Goal: Transaction & Acquisition: Purchase product/service

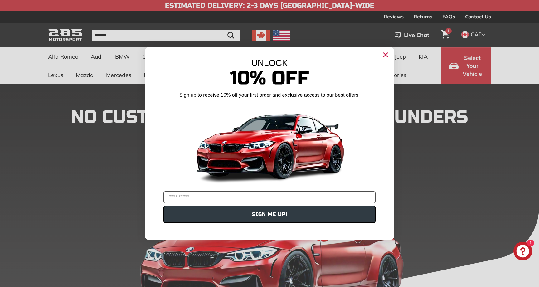
click at [386, 54] on icon "Close dialog" at bounding box center [386, 55] width 4 height 4
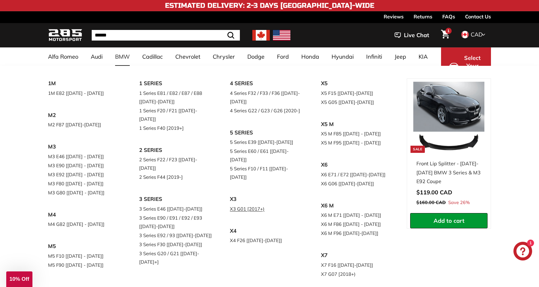
click at [243, 204] on link "X3 G01 [2017+)" at bounding box center [267, 208] width 74 height 9
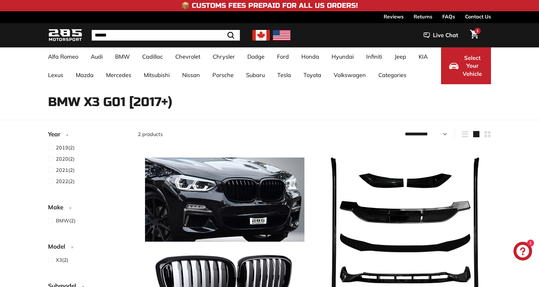
select select "**********"
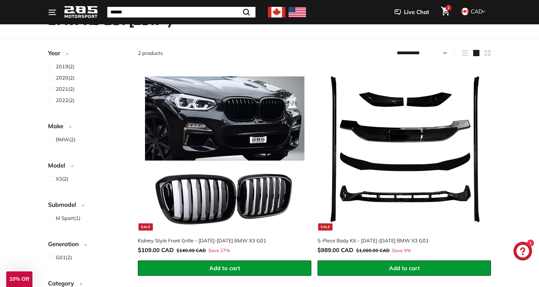
scroll to position [81, 0]
click at [392, 175] on img at bounding box center [403, 150] width 159 height 159
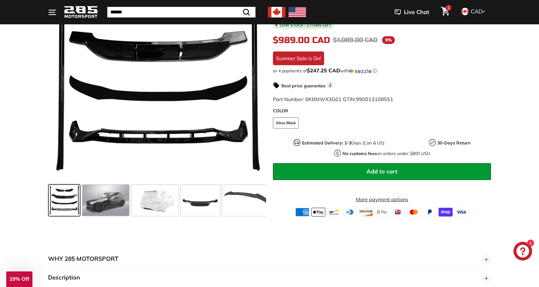
scroll to position [146, 0]
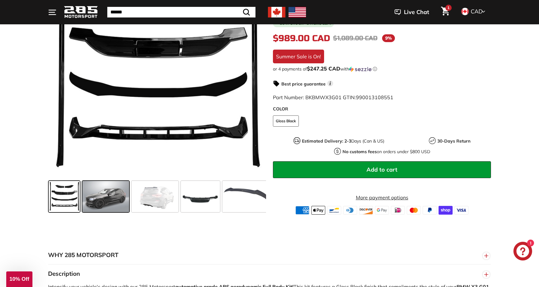
click at [114, 204] on span at bounding box center [105, 196] width 47 height 31
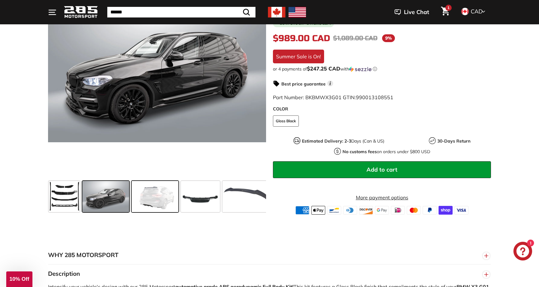
click at [150, 207] on span at bounding box center [155, 196] width 47 height 31
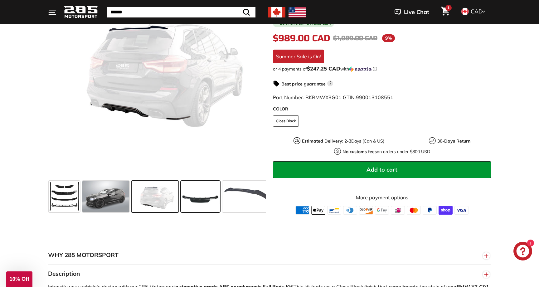
click at [200, 200] on span at bounding box center [200, 196] width 39 height 31
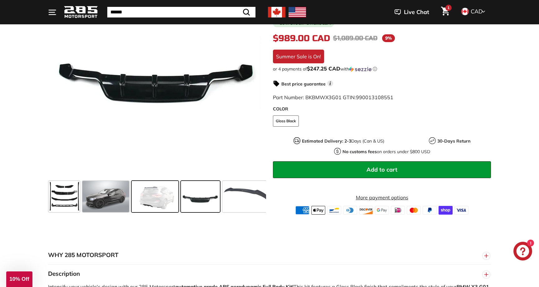
click at [148, 200] on span at bounding box center [155, 196] width 47 height 31
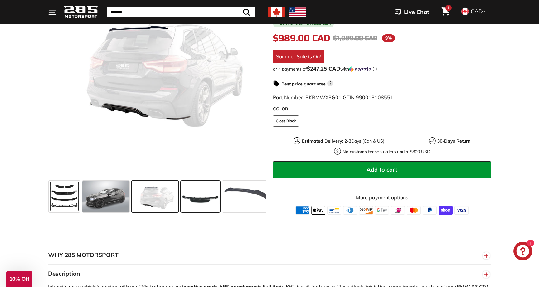
click at [193, 205] on span at bounding box center [200, 196] width 39 height 31
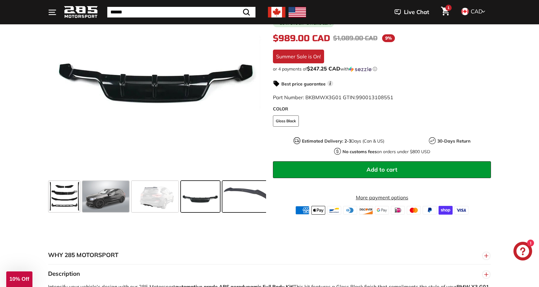
click at [250, 200] on span at bounding box center [245, 196] width 47 height 31
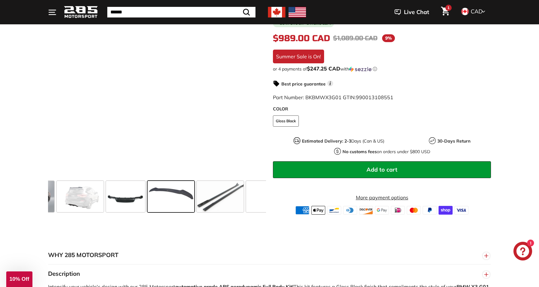
scroll to position [0, 89]
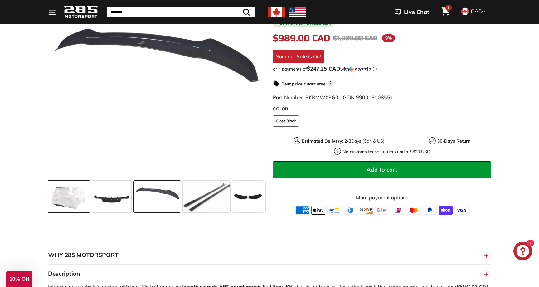
click at [66, 198] on span at bounding box center [66, 196] width 47 height 31
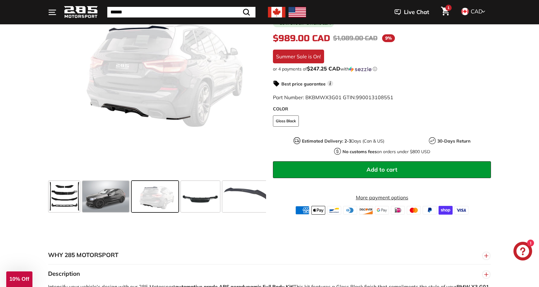
scroll to position [0, 0]
click at [202, 193] on span at bounding box center [200, 196] width 39 height 31
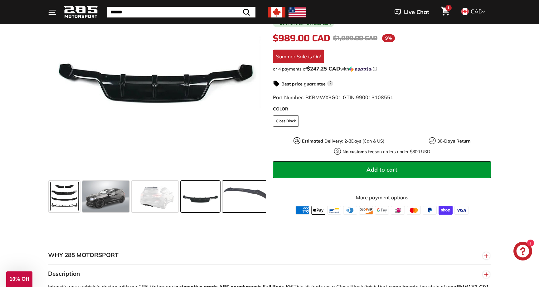
click at [241, 200] on span at bounding box center [245, 196] width 47 height 31
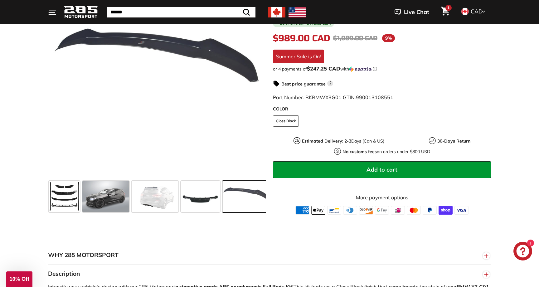
scroll to position [0, 89]
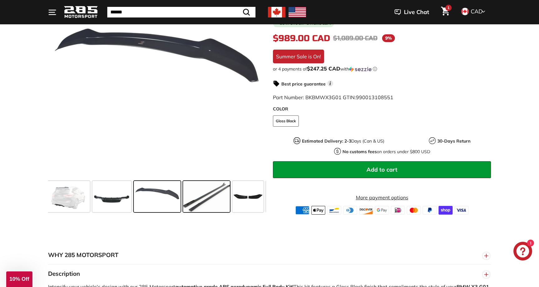
click at [221, 196] on span at bounding box center [206, 196] width 47 height 31
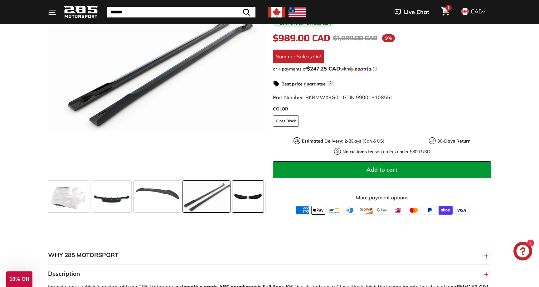
click at [240, 197] on span at bounding box center [247, 196] width 31 height 31
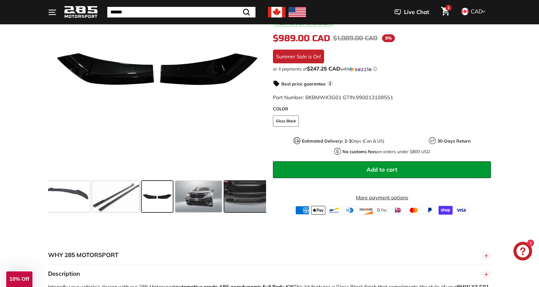
click at [240, 197] on span at bounding box center [247, 196] width 47 height 31
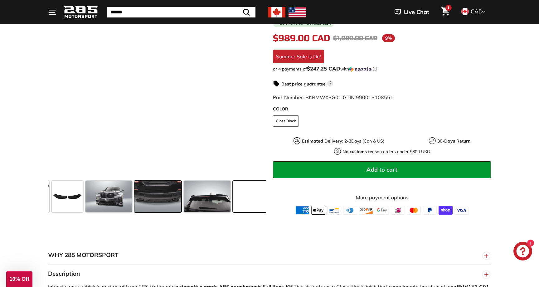
scroll to position [0, 270]
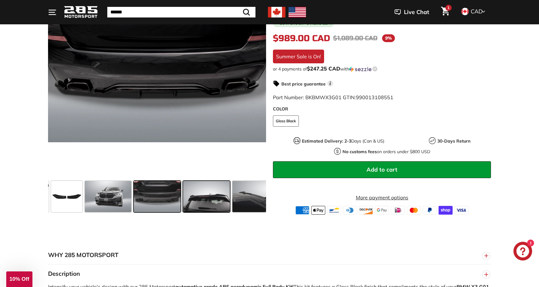
click at [202, 197] on span at bounding box center [206, 196] width 47 height 31
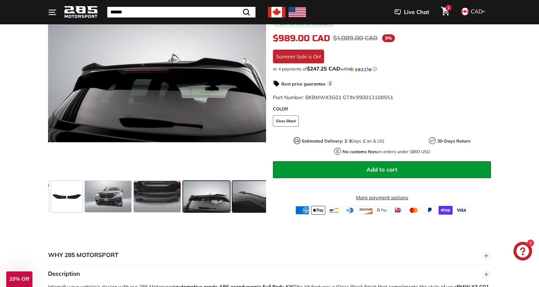
click at [244, 204] on span at bounding box center [255, 196] width 47 height 31
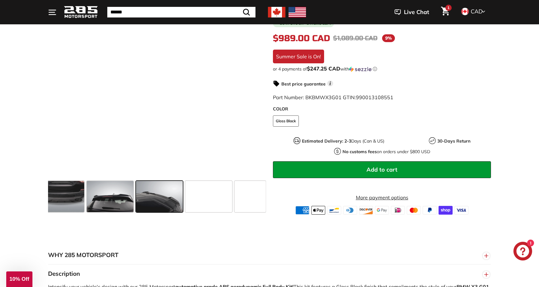
scroll to position [0, 367]
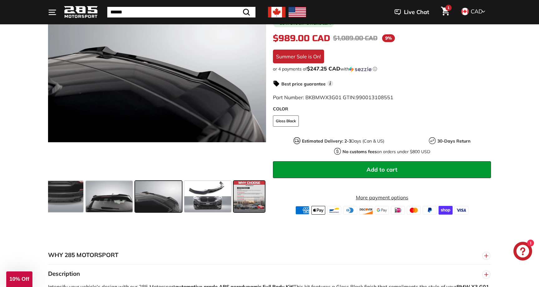
click at [244, 204] on span at bounding box center [249, 196] width 31 height 31
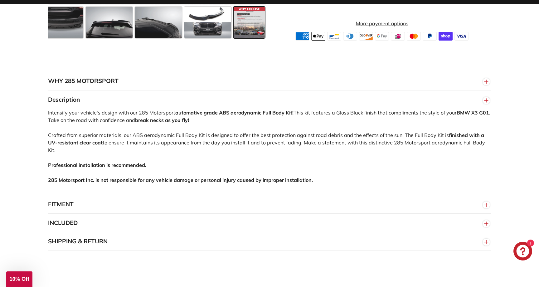
scroll to position [325, 0]
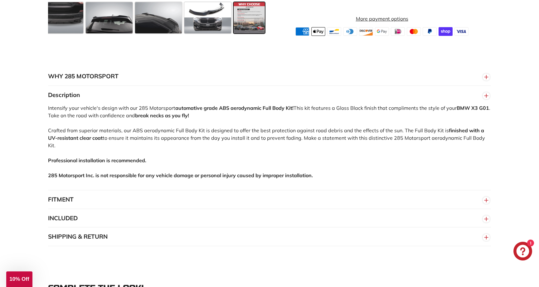
click at [127, 190] on button "FITMENT" at bounding box center [269, 199] width 443 height 19
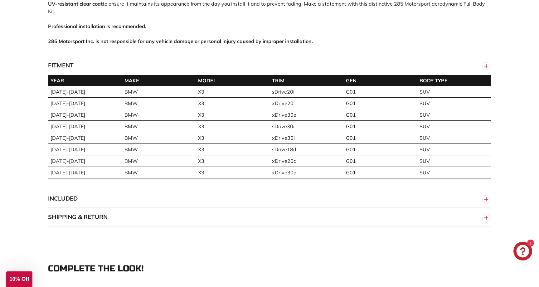
scroll to position [471, 0]
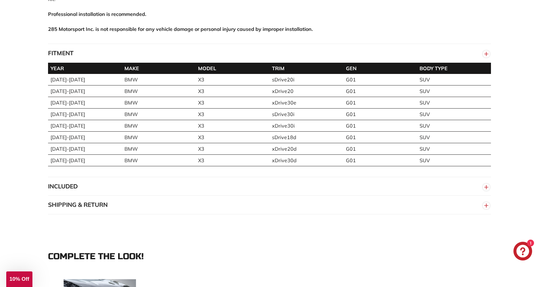
click at [90, 177] on button "INCLUDED" at bounding box center [269, 186] width 443 height 19
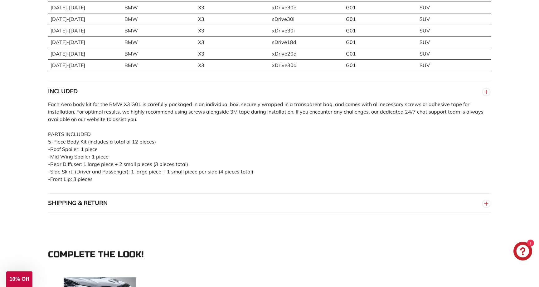
scroll to position [571, 0]
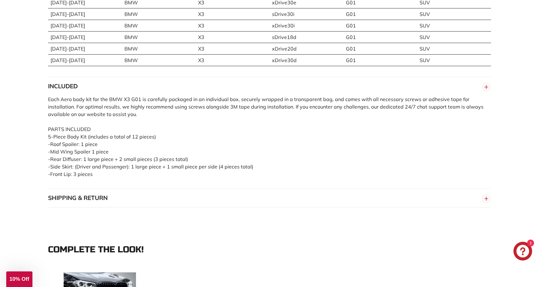
click at [89, 193] on button "SHIPPING & RETURN" at bounding box center [269, 198] width 443 height 19
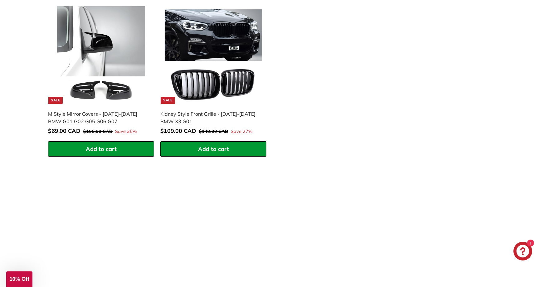
scroll to position [1051, 0]
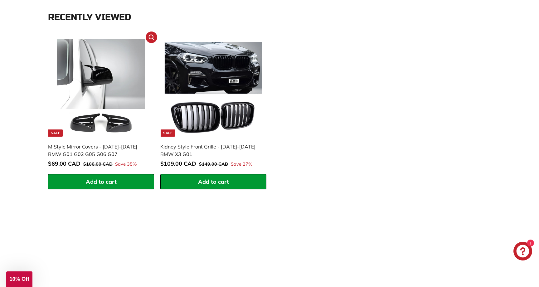
click at [128, 75] on img at bounding box center [101, 88] width 98 height 98
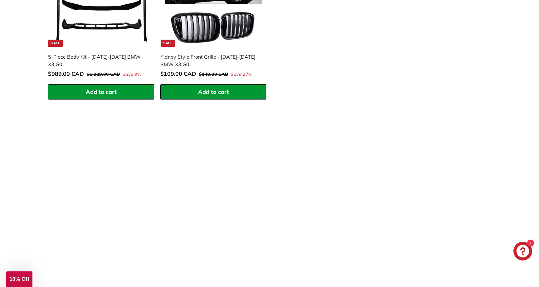
scroll to position [873, 0]
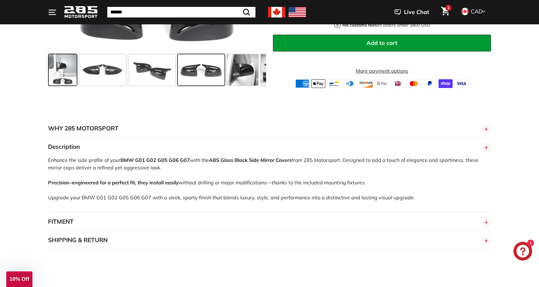
scroll to position [319, 0]
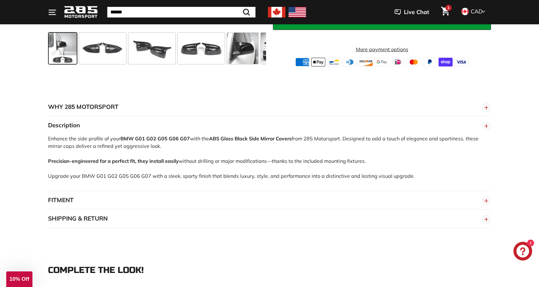
click at [177, 198] on button "FITMENT" at bounding box center [269, 200] width 443 height 19
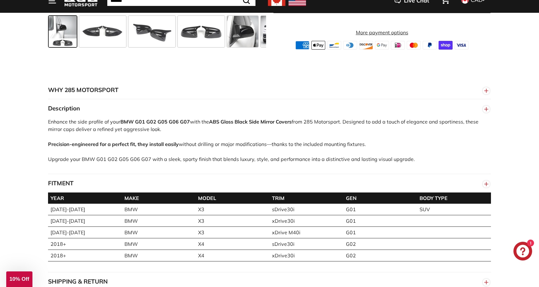
scroll to position [336, 0]
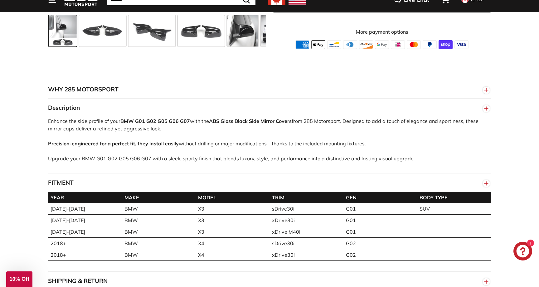
click at [175, 180] on button "FITMENT" at bounding box center [269, 182] width 443 height 19
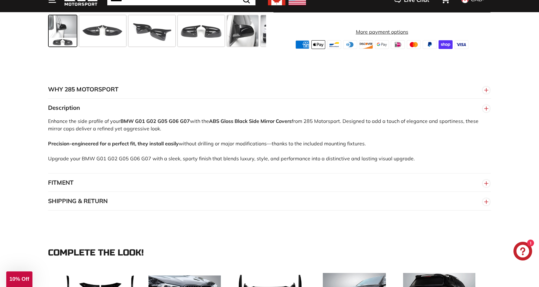
click at [169, 198] on button "SHIPPING & RETURN" at bounding box center [269, 201] width 443 height 19
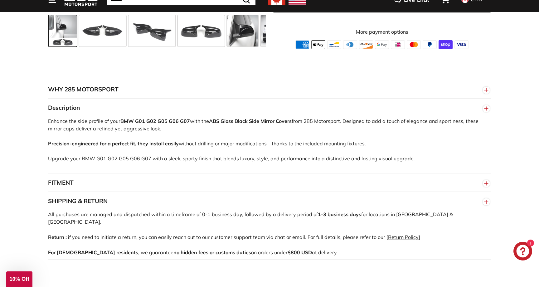
click at [169, 198] on button "SHIPPING & RETURN" at bounding box center [269, 201] width 443 height 19
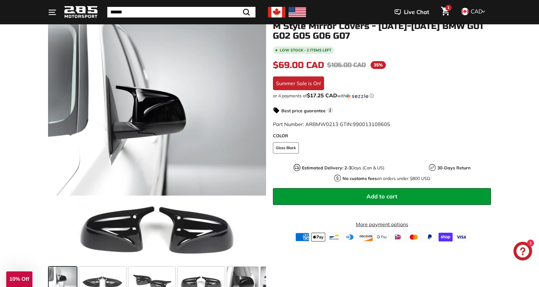
scroll to position [82, 0]
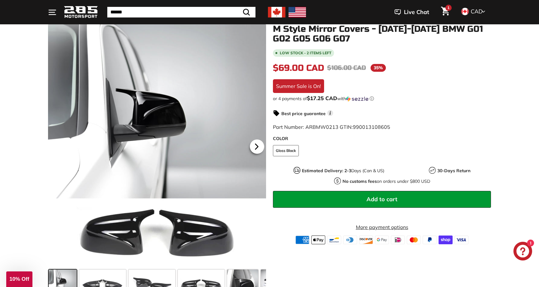
click at [260, 145] on icon at bounding box center [256, 146] width 14 height 14
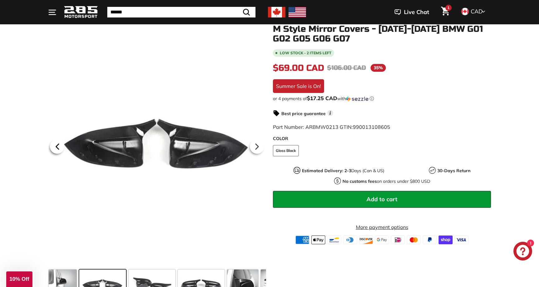
click at [57, 147] on icon at bounding box center [57, 146] width 2 height 5
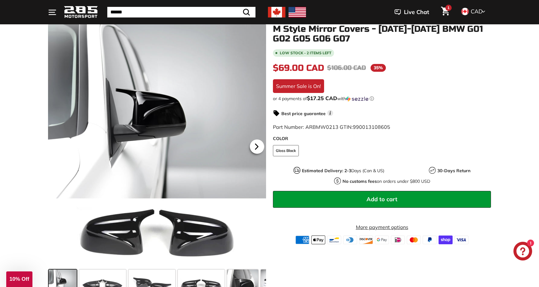
click at [256, 143] on icon at bounding box center [256, 146] width 14 height 14
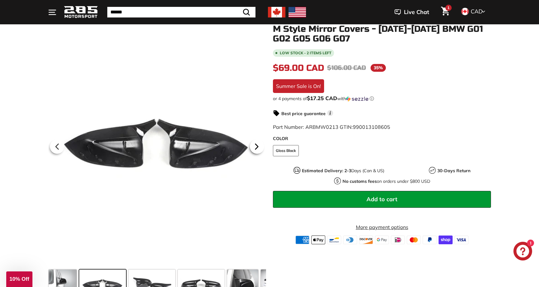
click at [256, 143] on icon at bounding box center [256, 146] width 14 height 14
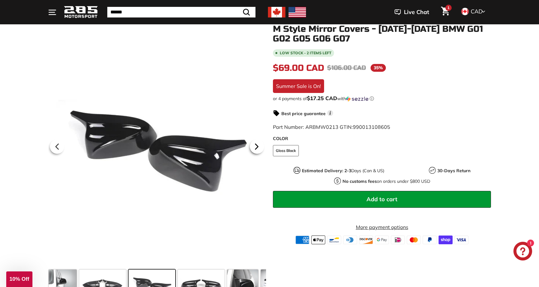
click at [256, 143] on icon at bounding box center [256, 146] width 14 height 14
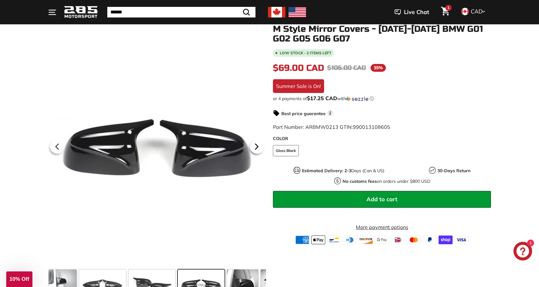
click at [256, 143] on icon at bounding box center [256, 146] width 14 height 14
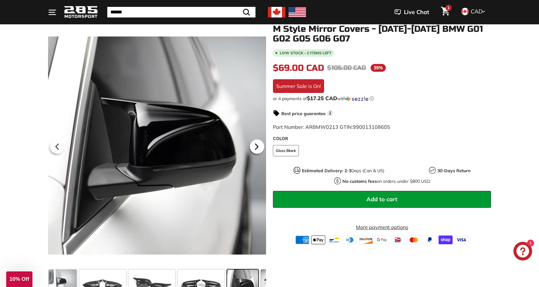
scroll to position [0, 85]
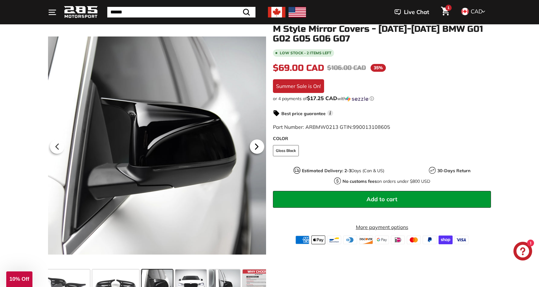
click at [256, 143] on icon at bounding box center [256, 146] width 14 height 14
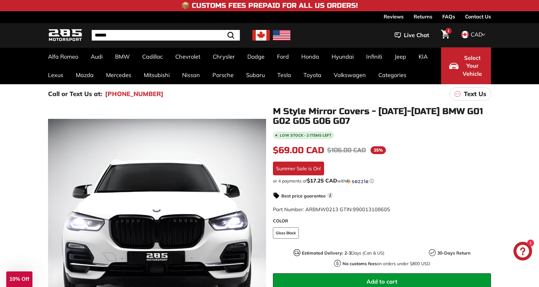
scroll to position [0, 0]
click at [477, 17] on link "Contact Us" at bounding box center [478, 16] width 26 height 11
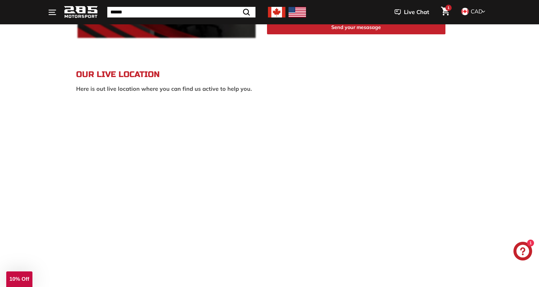
scroll to position [700, 0]
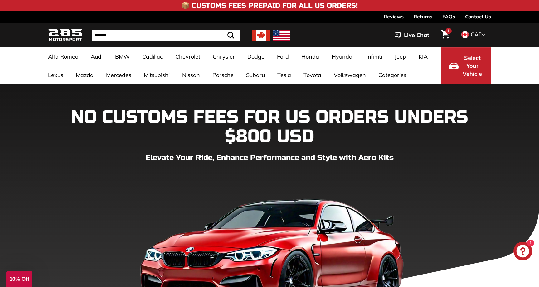
click at [481, 19] on link "Contact Us" at bounding box center [478, 16] width 26 height 11
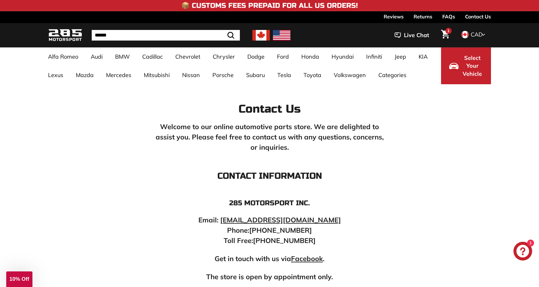
click at [449, 35] on icon "Cart" at bounding box center [445, 34] width 8 height 9
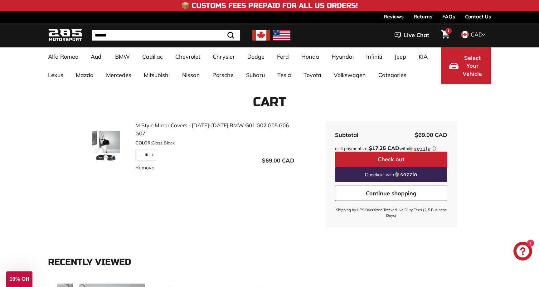
click at [166, 129] on div "M Style Mirror Covers - 2018-2025 BMW G01 G02 G05 G06 G07 COLOR: Gloss Black" at bounding box center [214, 135] width 159 height 28
click at [169, 127] on link "M Style Mirror Covers - [DATE]-[DATE] BMW G01 G02 G05 G06 G07" at bounding box center [214, 129] width 159 height 16
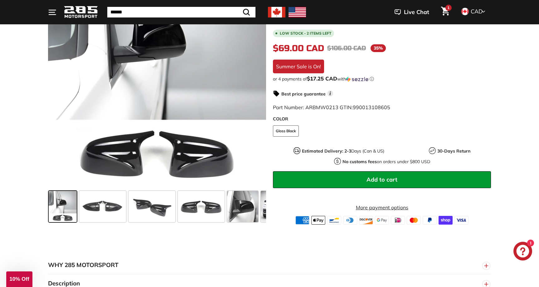
scroll to position [189, 0]
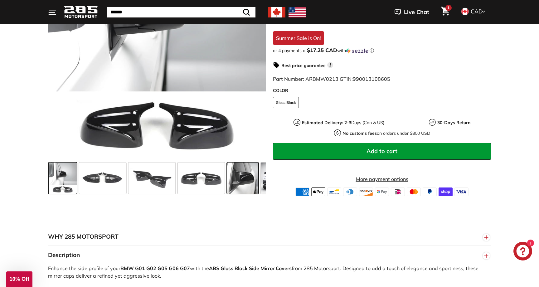
click at [247, 181] on span at bounding box center [242, 177] width 31 height 31
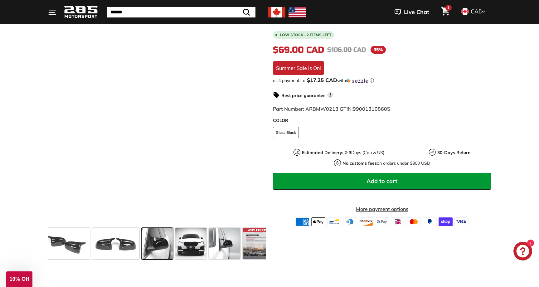
scroll to position [123, 0]
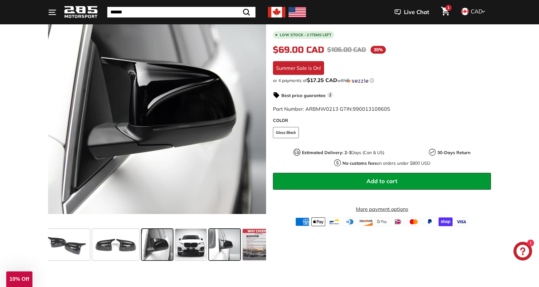
click at [226, 246] on span at bounding box center [224, 244] width 31 height 31
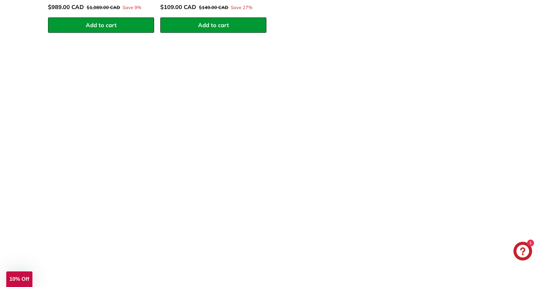
scroll to position [947, 0]
